Goal: Browse casually

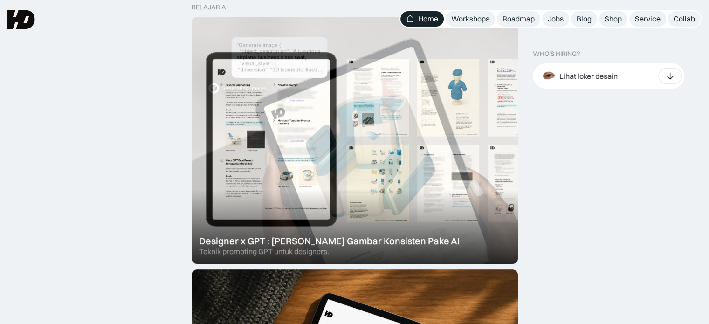
scroll to position [233, 0]
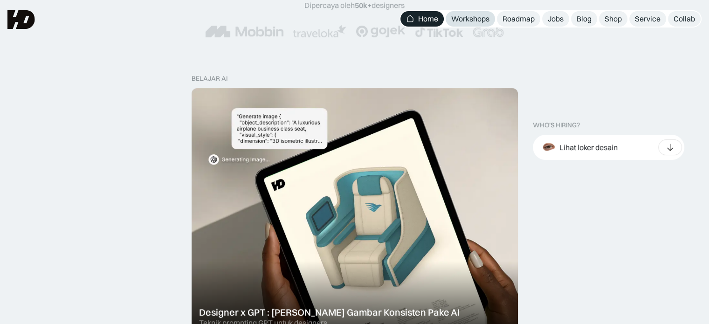
click at [491, 21] on link "Workshops" at bounding box center [470, 18] width 49 height 15
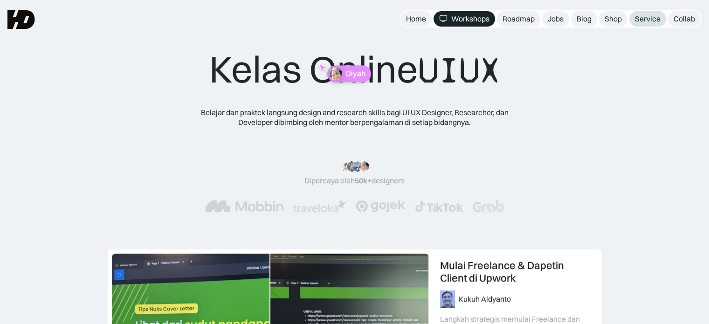
click at [639, 17] on div "Service" at bounding box center [648, 19] width 26 height 10
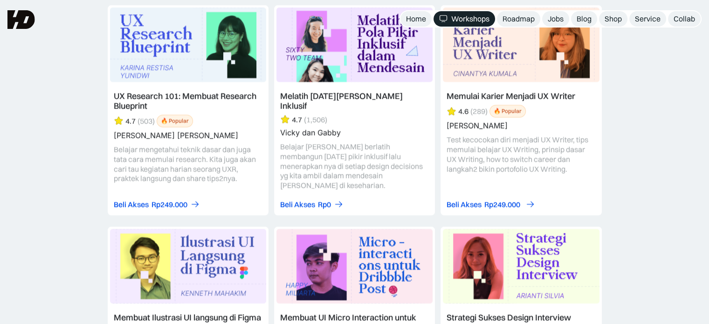
scroll to position [3591, 0]
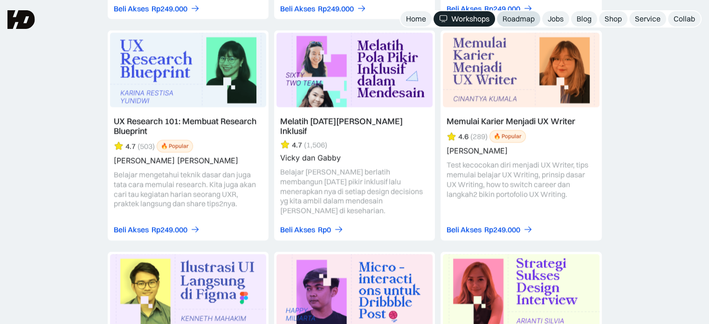
click at [531, 21] on div "Roadmap" at bounding box center [519, 19] width 32 height 10
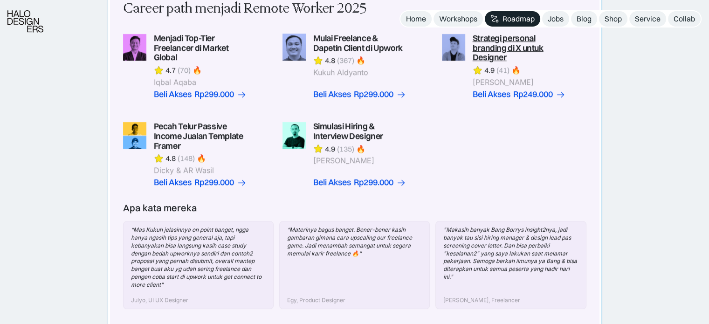
scroll to position [280, 0]
click at [607, 20] on div "Shop" at bounding box center [613, 19] width 17 height 10
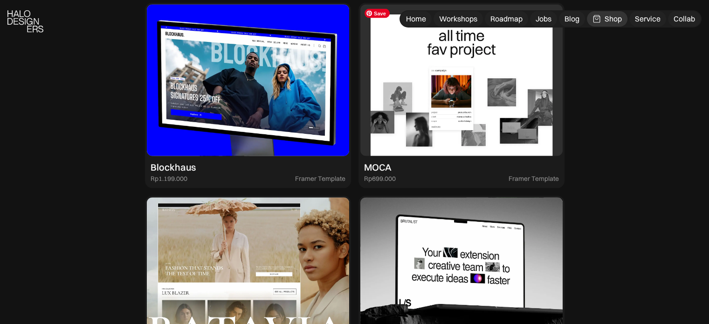
scroll to position [2052, 0]
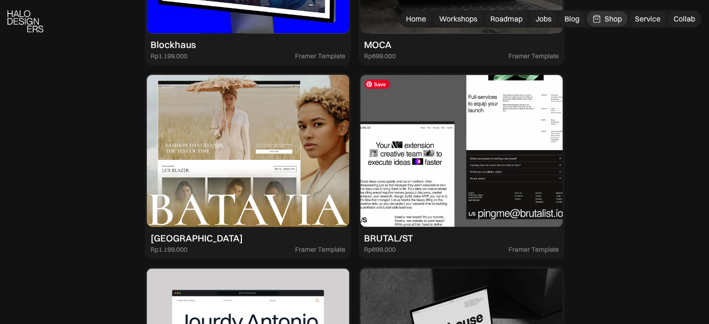
click at [477, 185] on img at bounding box center [461, 151] width 202 height 152
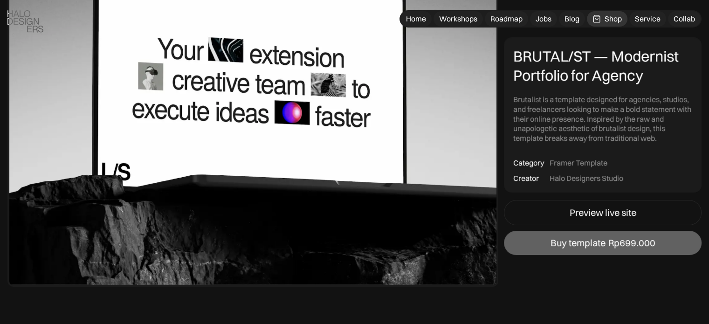
scroll to position [187, 0]
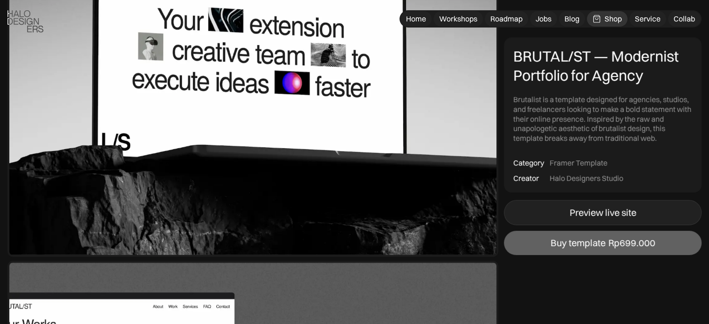
click at [543, 208] on link "Preview live site" at bounding box center [603, 212] width 198 height 25
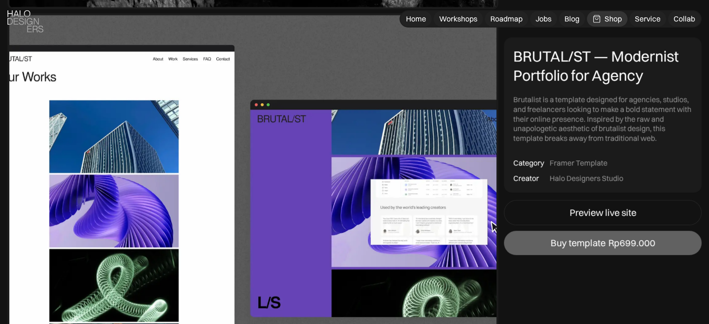
scroll to position [466, 0]
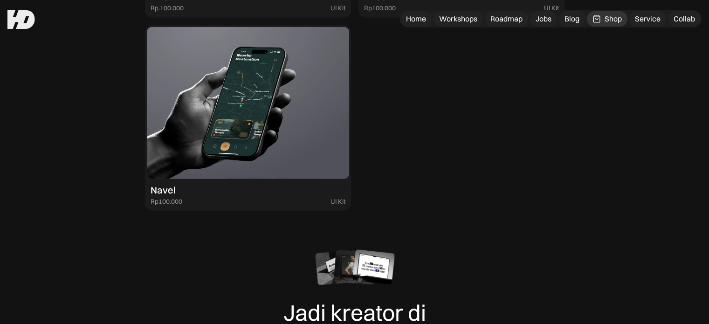
scroll to position [2705, 0]
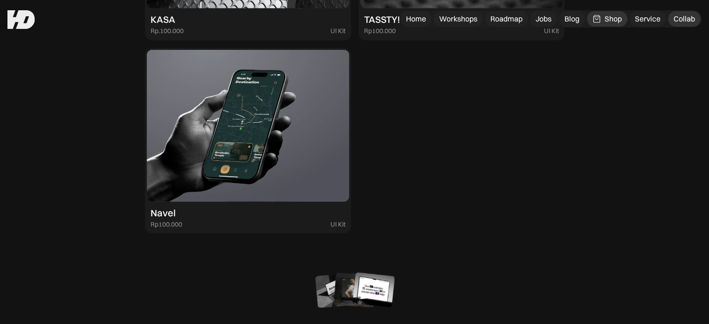
click at [673, 21] on link "Collab" at bounding box center [684, 18] width 33 height 15
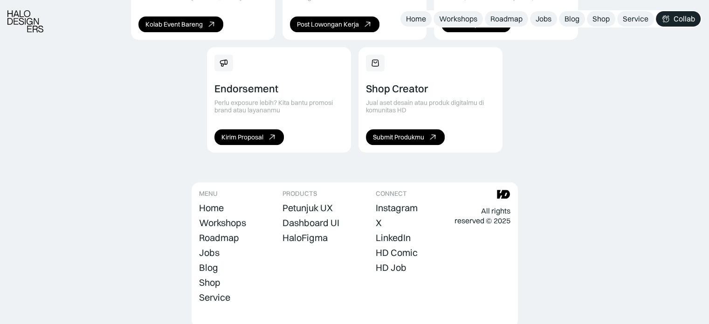
scroll to position [743, 0]
